Goal: Book appointment/travel/reservation

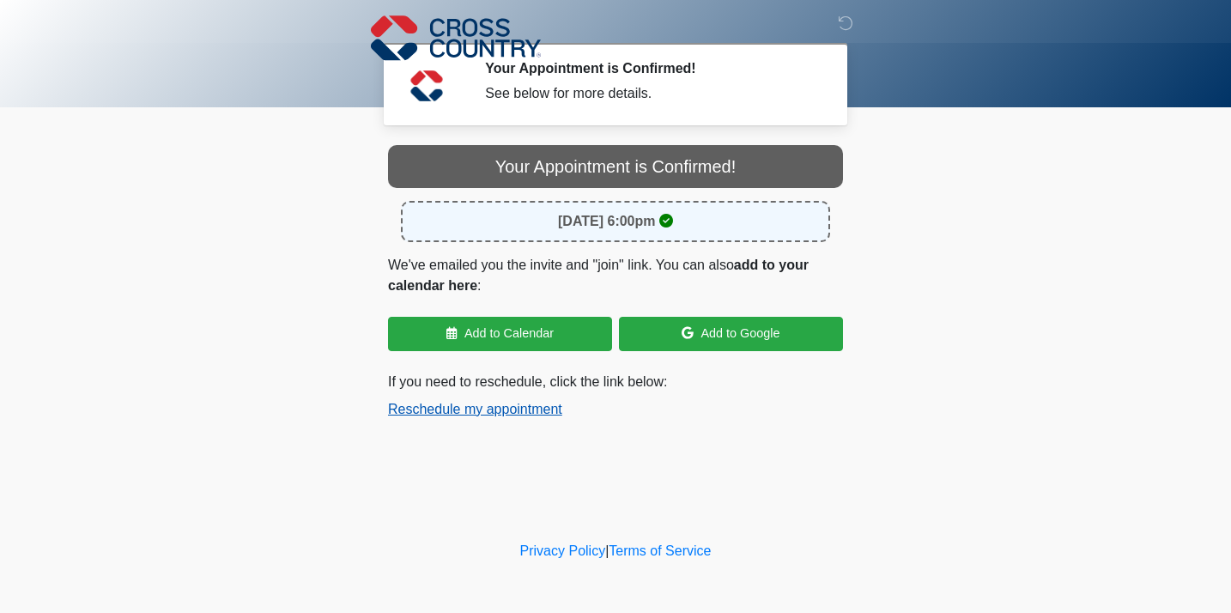
click at [452, 407] on button "Reschedule my appointment" at bounding box center [475, 409] width 174 height 21
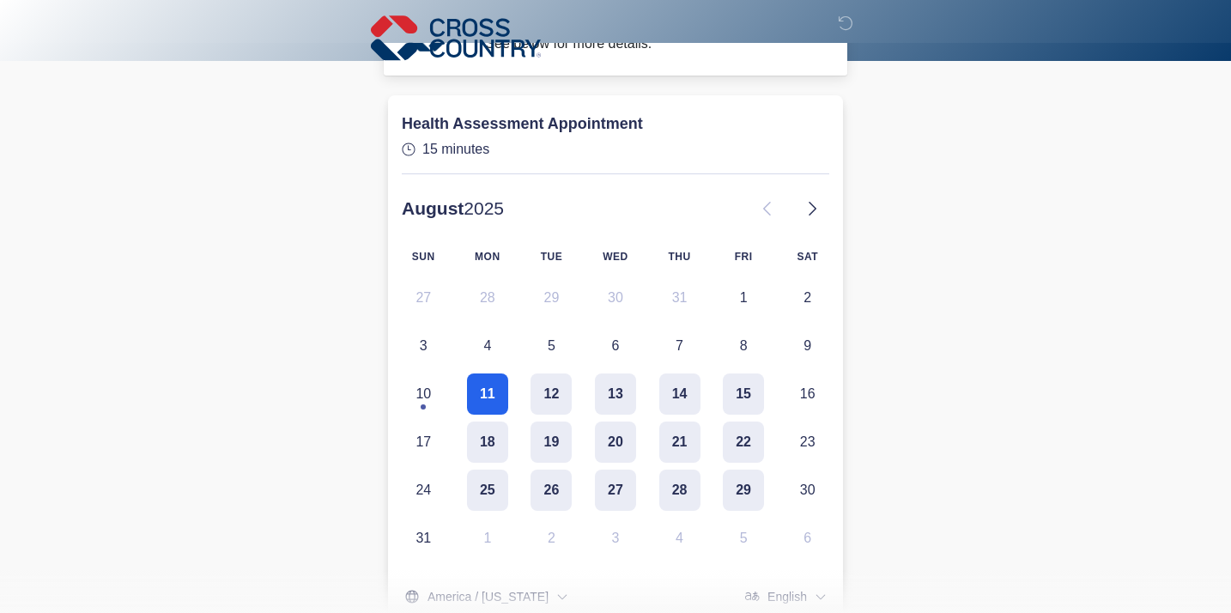
scroll to position [71, 0]
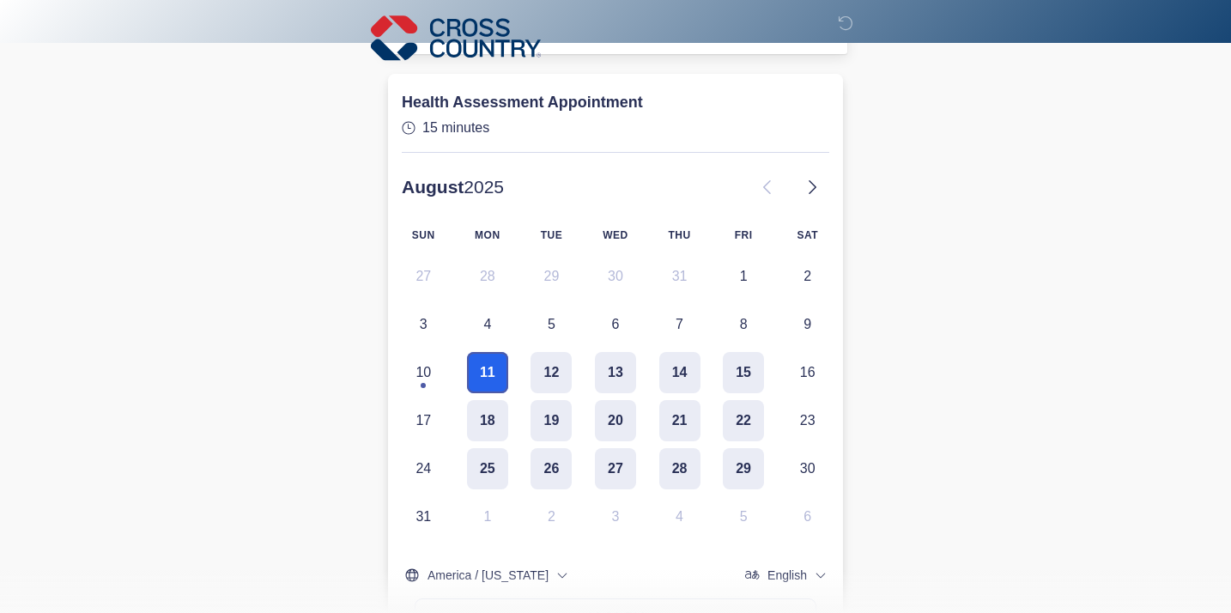
click at [495, 365] on button "11" at bounding box center [487, 372] width 41 height 41
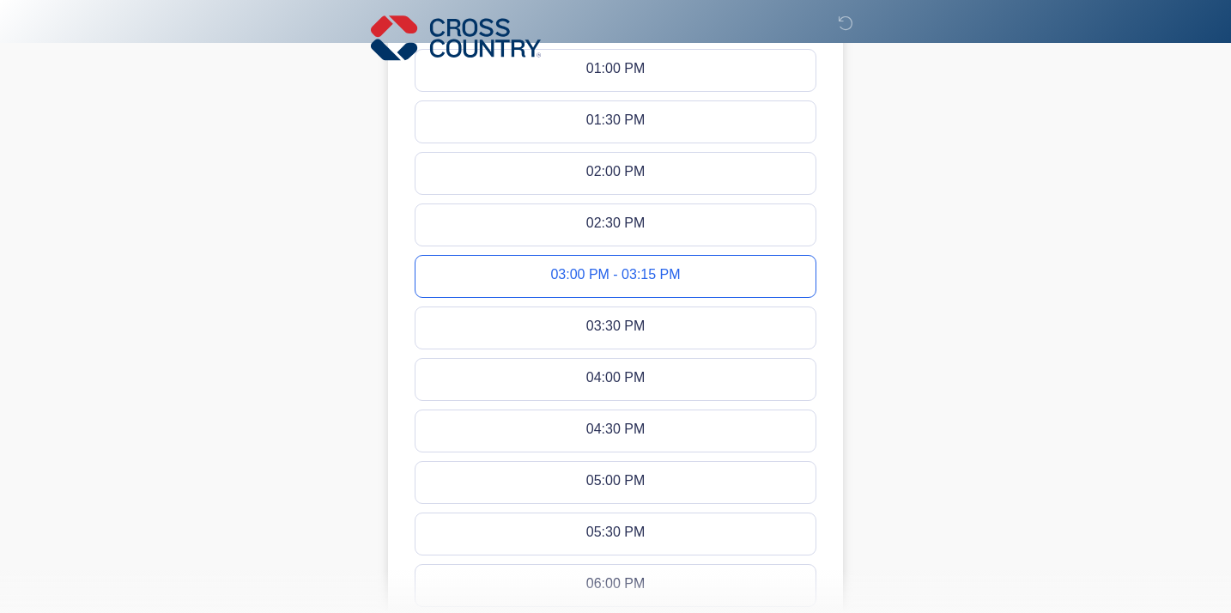
scroll to position [729, 0]
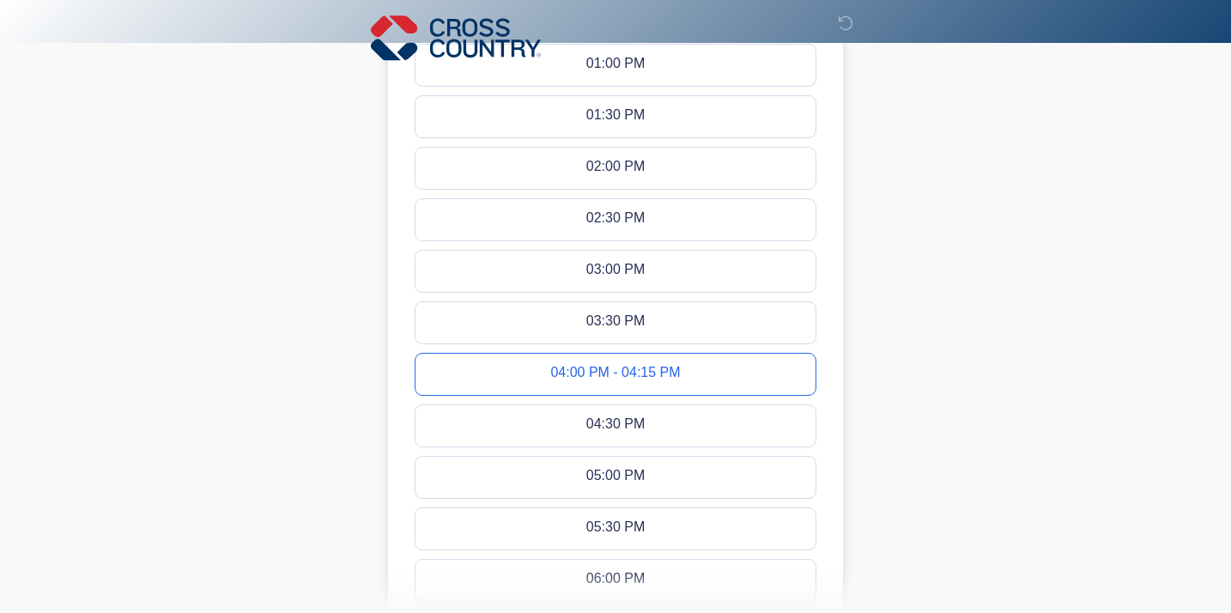
click at [495, 365] on button "04:00 PM - 04:15 PM" at bounding box center [615, 374] width 400 height 41
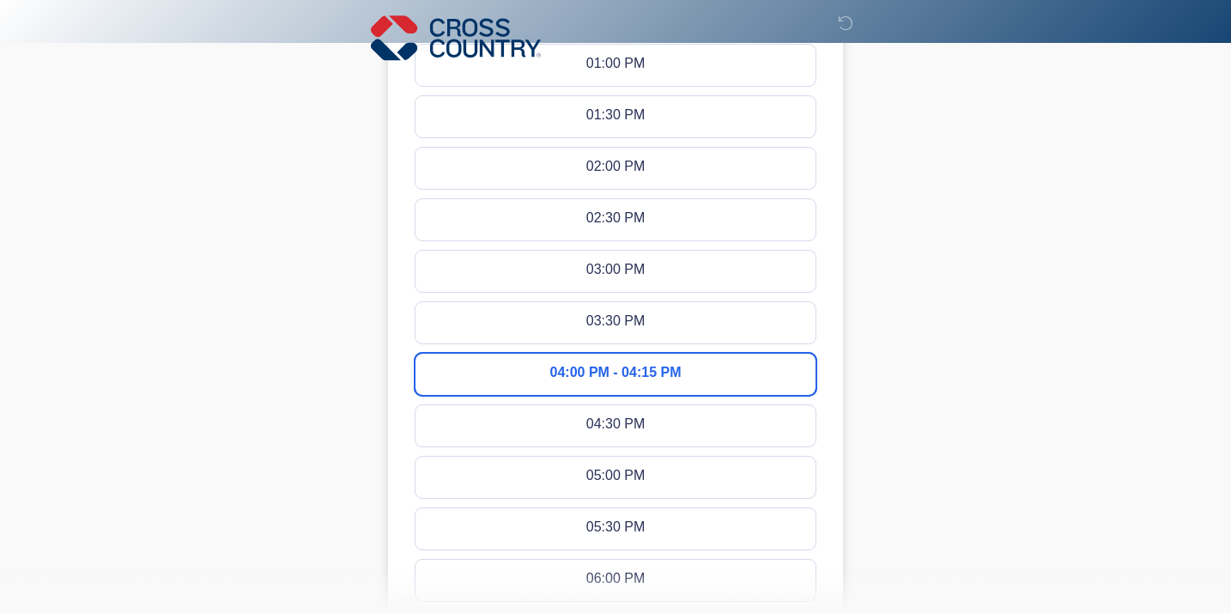
click at [495, 365] on button "04:00 PM - 04:15 PM" at bounding box center [615, 374] width 400 height 41
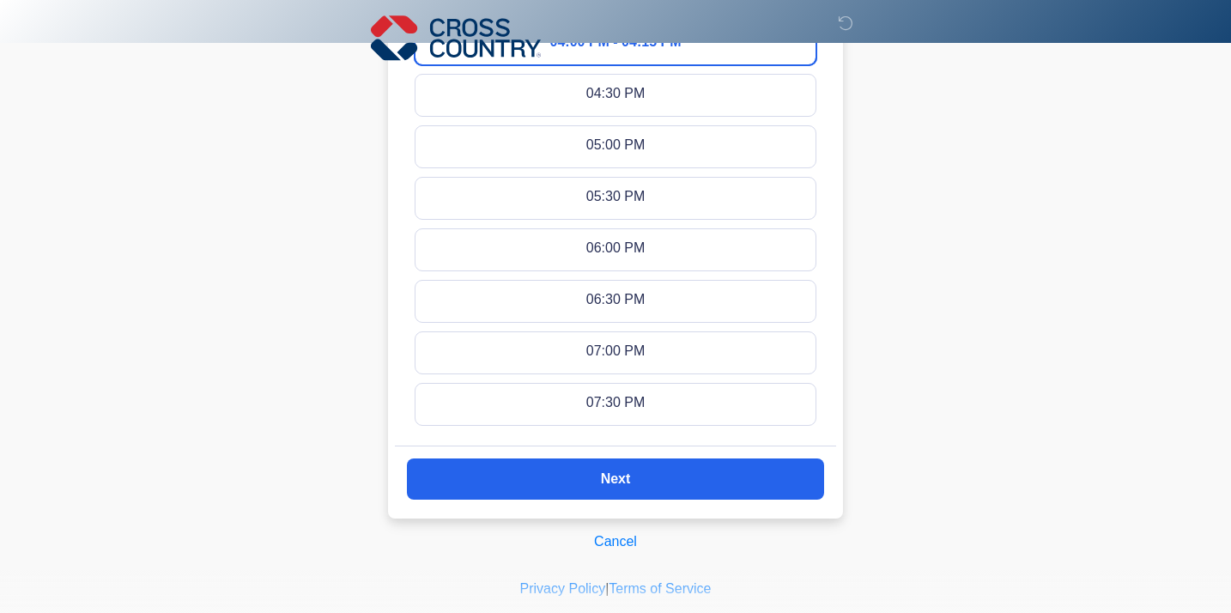
scroll to position [1061, 0]
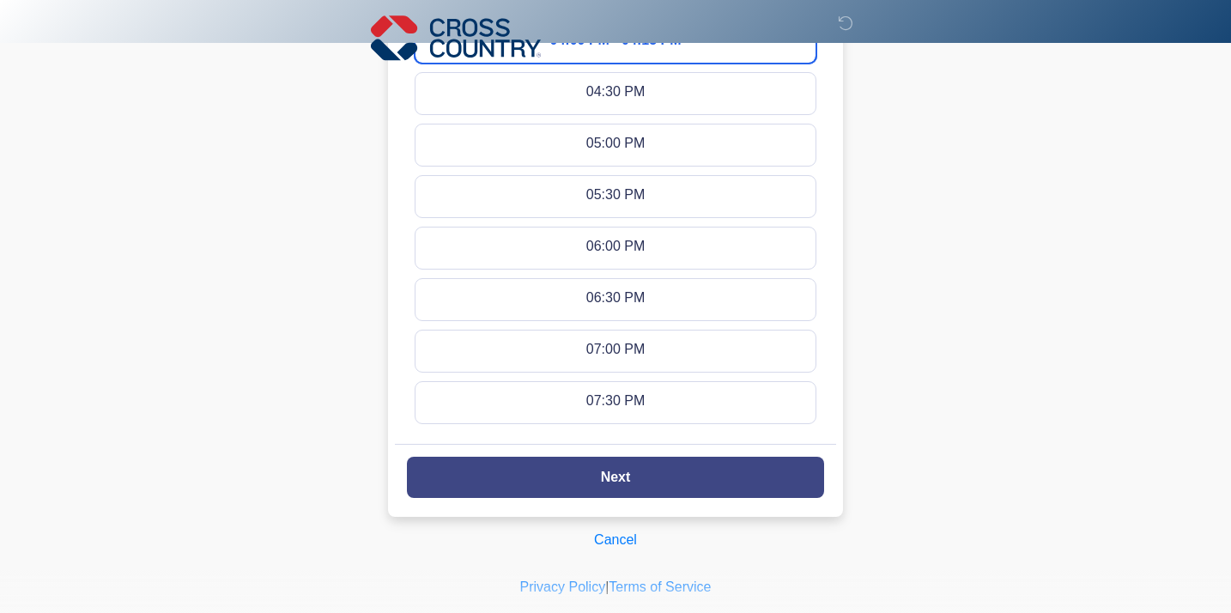
click at [495, 474] on button "Next" at bounding box center [615, 477] width 417 height 41
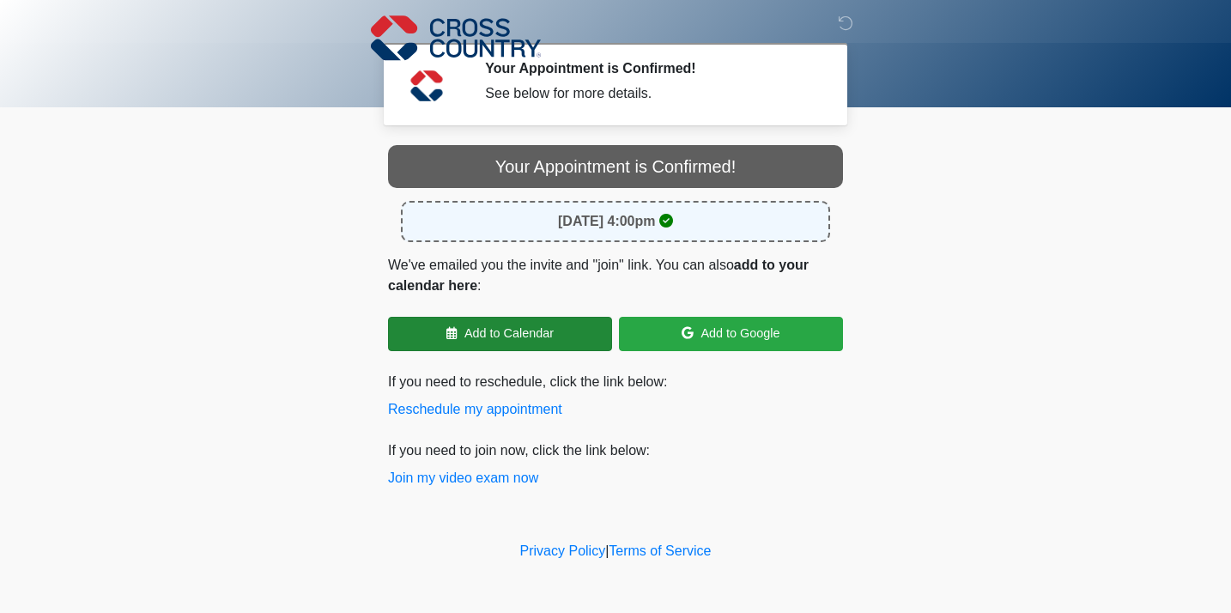
click at [537, 335] on link "Add to Calendar" at bounding box center [500, 334] width 224 height 34
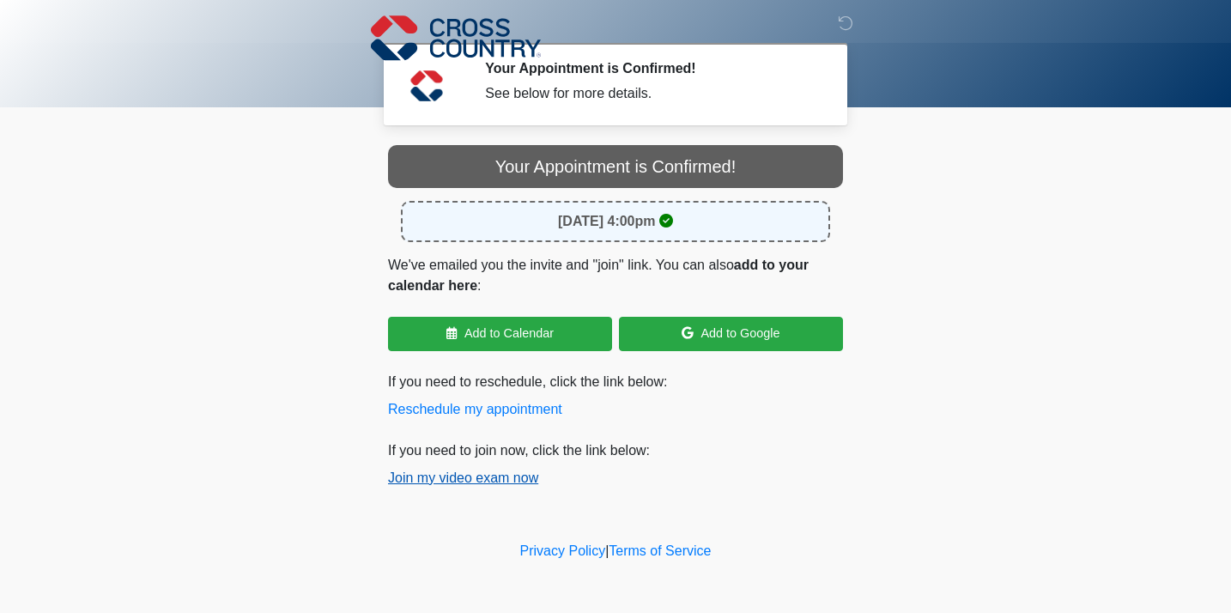
click at [477, 481] on button "Join my video exam now" at bounding box center [463, 478] width 150 height 21
